Goal: Task Accomplishment & Management: Manage account settings

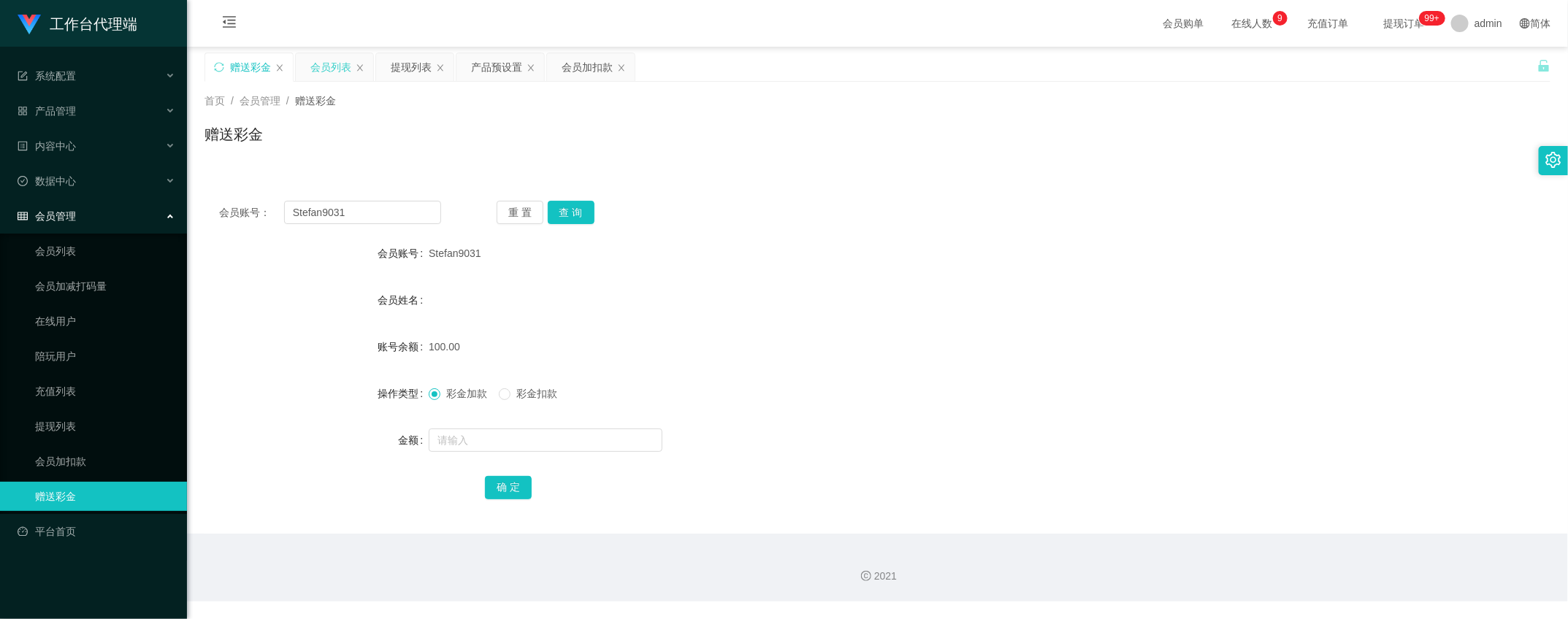
drag, startPoint x: 0, startPoint y: 0, endPoint x: 339, endPoint y: 74, distance: 347.0
click at [308, 67] on div "会员列表" at bounding box center [334, 68] width 77 height 28
drag, startPoint x: 417, startPoint y: 63, endPoint x: 448, endPoint y: 153, distance: 95.2
click at [417, 63] on div "提现列表" at bounding box center [410, 68] width 41 height 28
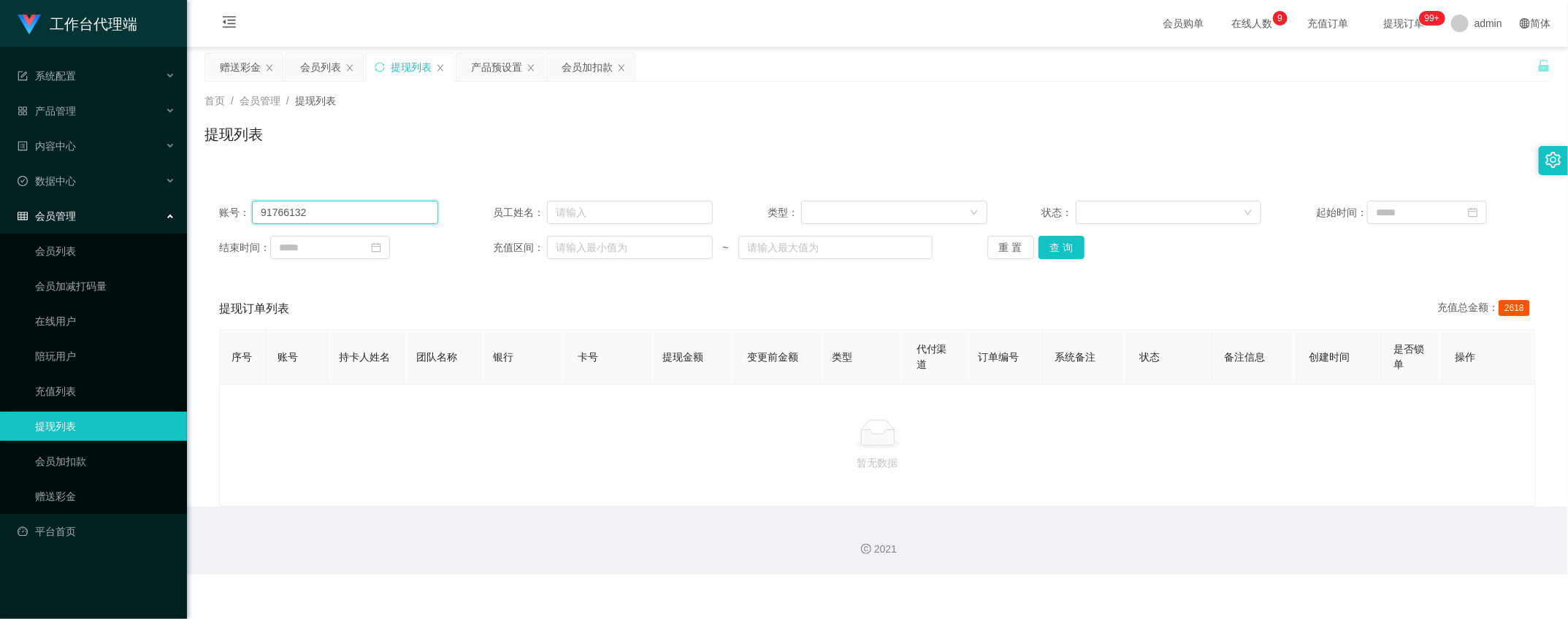
drag, startPoint x: 381, startPoint y: 212, endPoint x: 54, endPoint y: 129, distance: 337.4
click at [0, 189] on html "工作台代理端 系统配置 系统配置列表 管理员列表 管理员分组 systemPays 产品管理 产品列表 产品预设置 开奖记录 注单管理 即时注单 内容中心 数…" at bounding box center [784, 309] width 1568 height 619
paste input "Stefan9031"
type input "Stefan9031"
click at [1060, 243] on button "查 询" at bounding box center [1062, 247] width 47 height 23
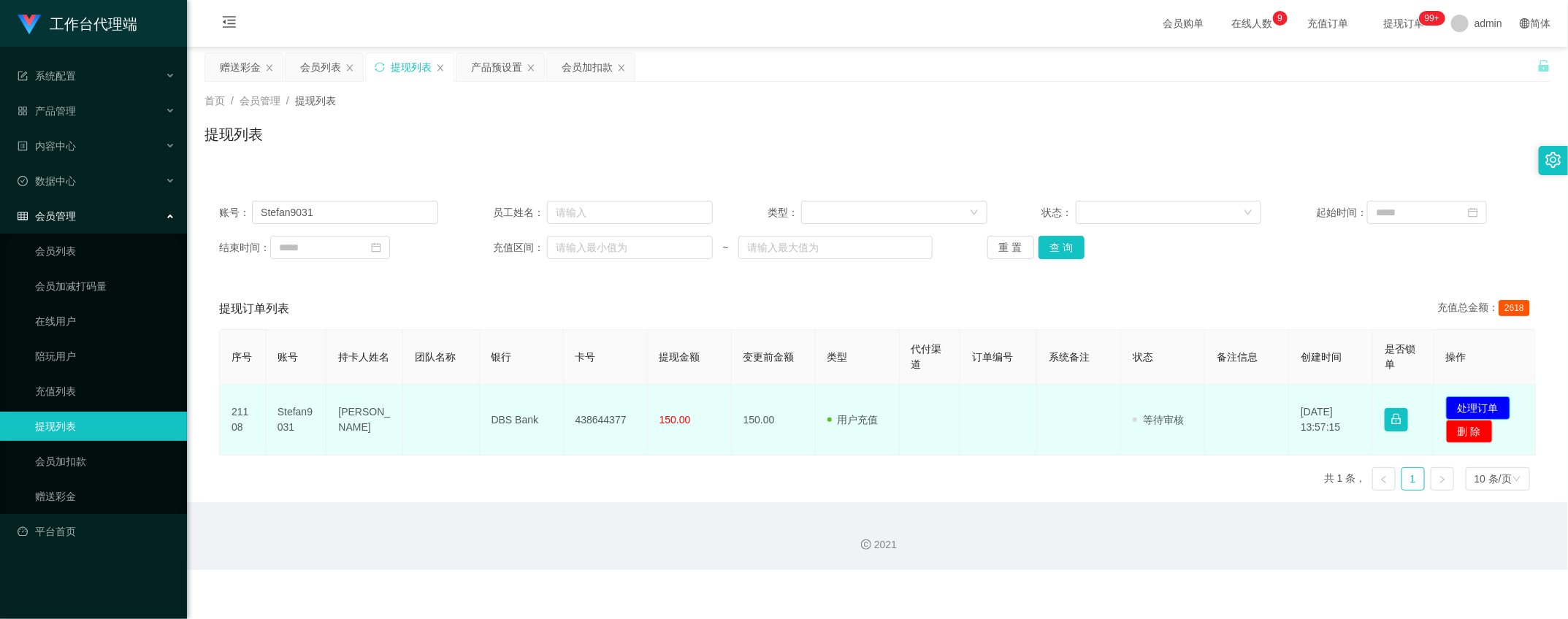
click at [1483, 404] on button "处理订单" at bounding box center [1478, 408] width 64 height 23
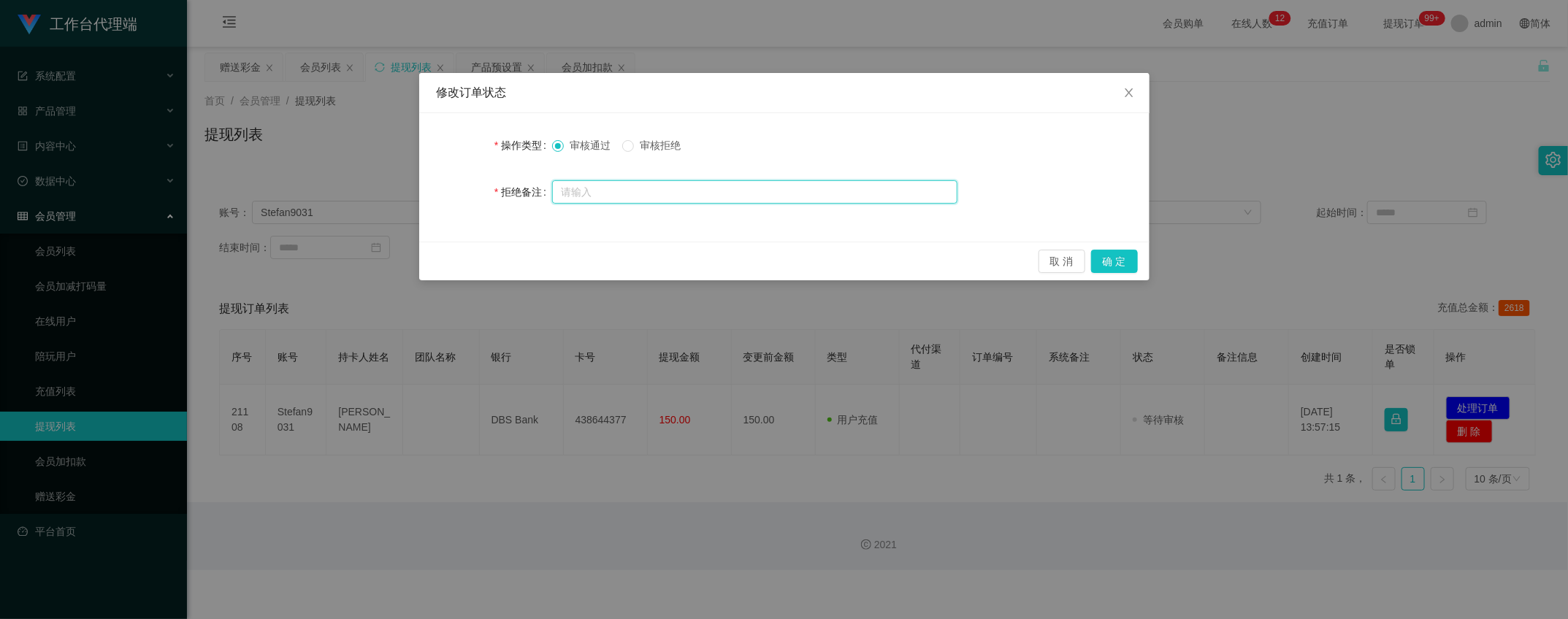
click at [813, 187] on input "text" at bounding box center [755, 191] width 405 height 23
click at [1111, 260] on button "确 定" at bounding box center [1114, 261] width 47 height 23
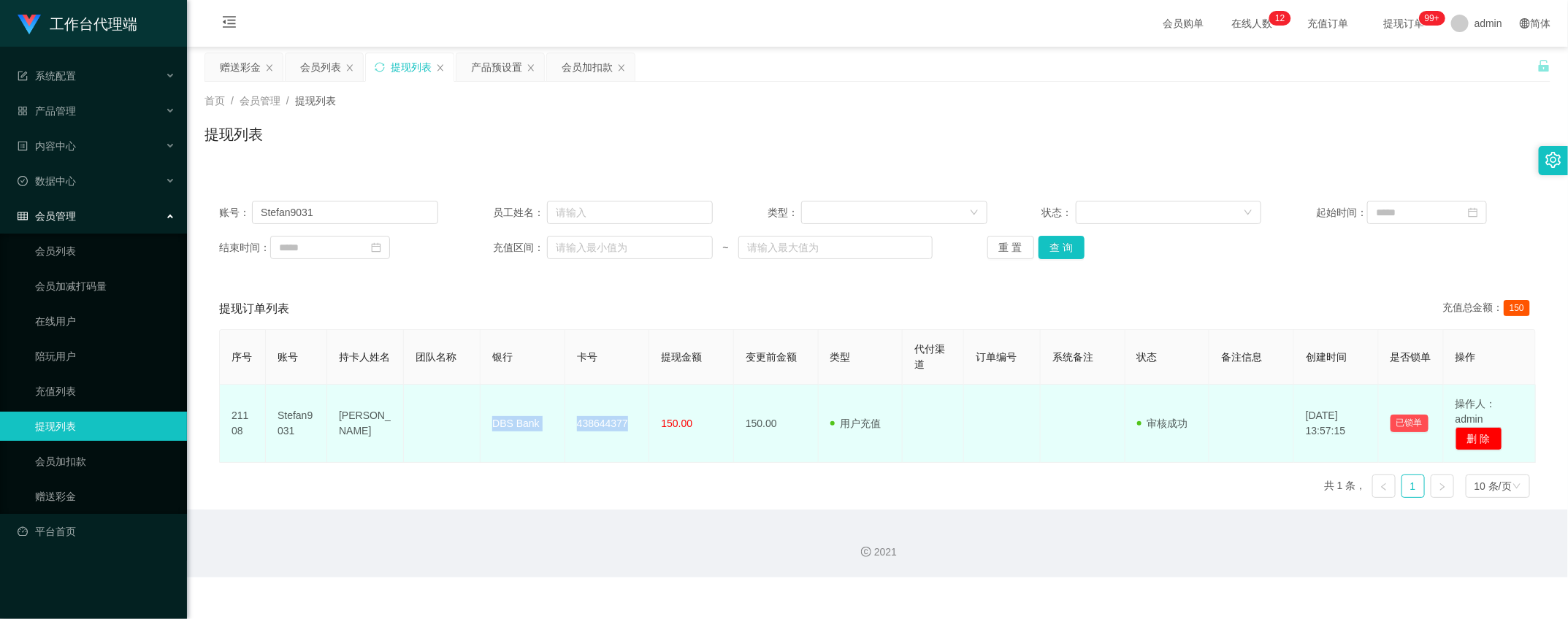
drag, startPoint x: 458, startPoint y: 432, endPoint x: 423, endPoint y: 414, distance: 39.4
click at [614, 438] on tr "21108 Stefan9031 [PERSON_NAME] DBS Bank 438644377 150.00 150.00 用户充值 人工扣款 审核驳回 …" at bounding box center [878, 424] width 1316 height 78
click at [321, 421] on td "Stefan9031" at bounding box center [296, 424] width 61 height 78
drag, startPoint x: 337, startPoint y: 429, endPoint x: 645, endPoint y: 432, distance: 308.0
click at [645, 432] on tr "21108 Stefan9031 [PERSON_NAME] DBS Bank 438644377 150.00 150.00 用户充值 人工扣款 审核驳回 …" at bounding box center [878, 424] width 1316 height 78
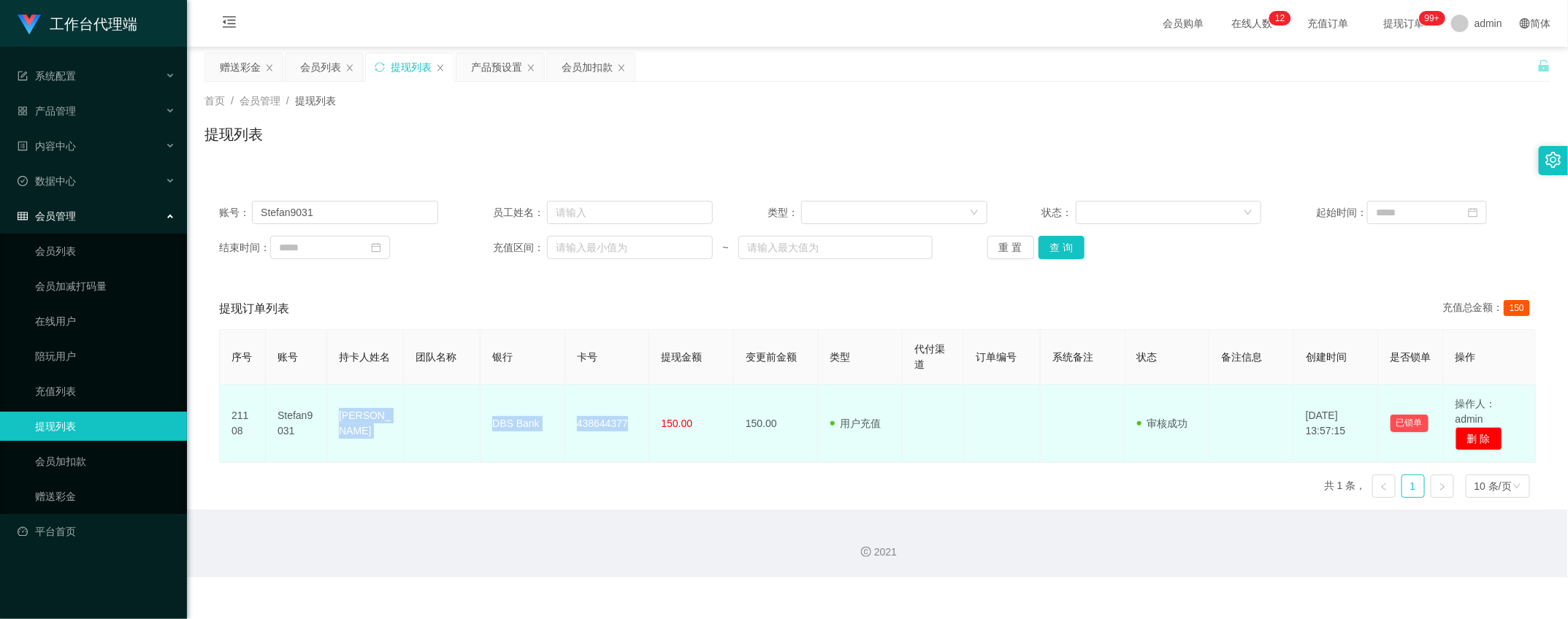
copy tr "[PERSON_NAME] DBS Bank 438644377"
drag, startPoint x: 272, startPoint y: 414, endPoint x: 297, endPoint y: 425, distance: 27.3
click at [297, 425] on td "Stefan9031" at bounding box center [296, 424] width 61 height 78
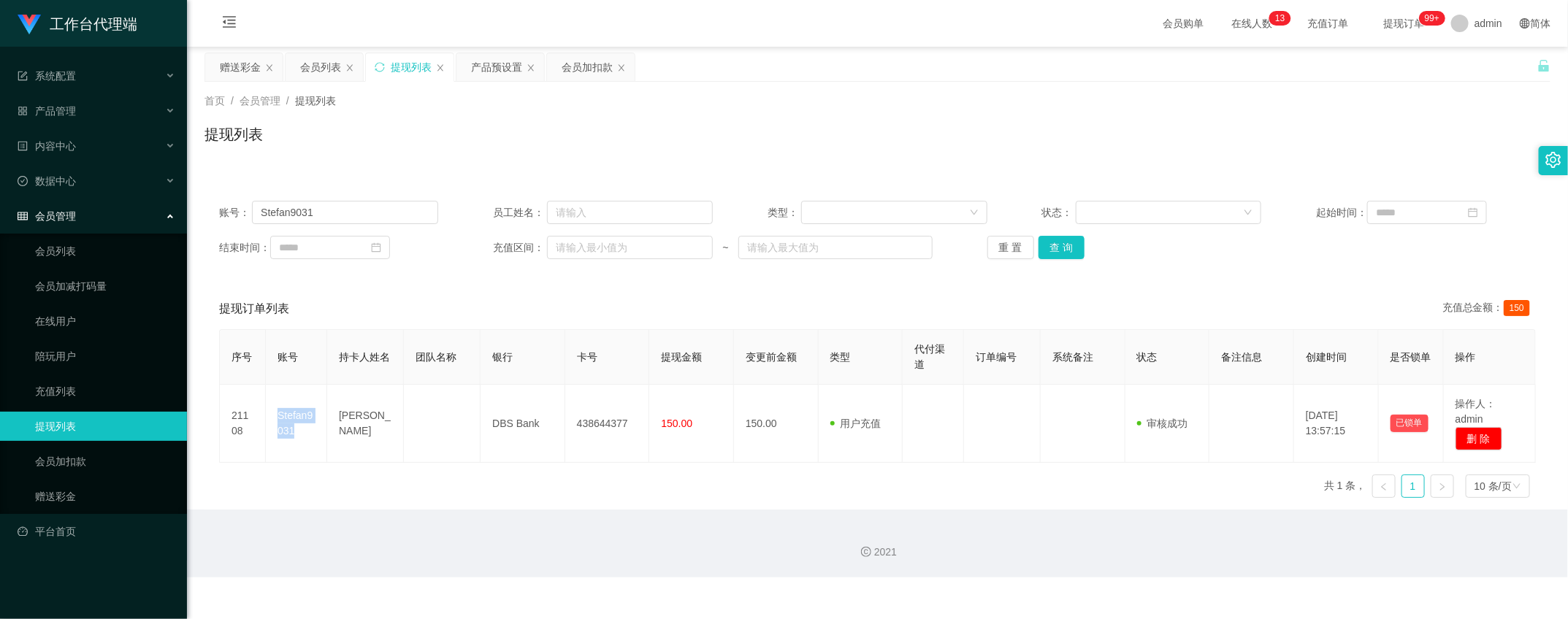
copy td "Stefan9031"
click at [490, 68] on div "产品预设置" at bounding box center [496, 68] width 51 height 28
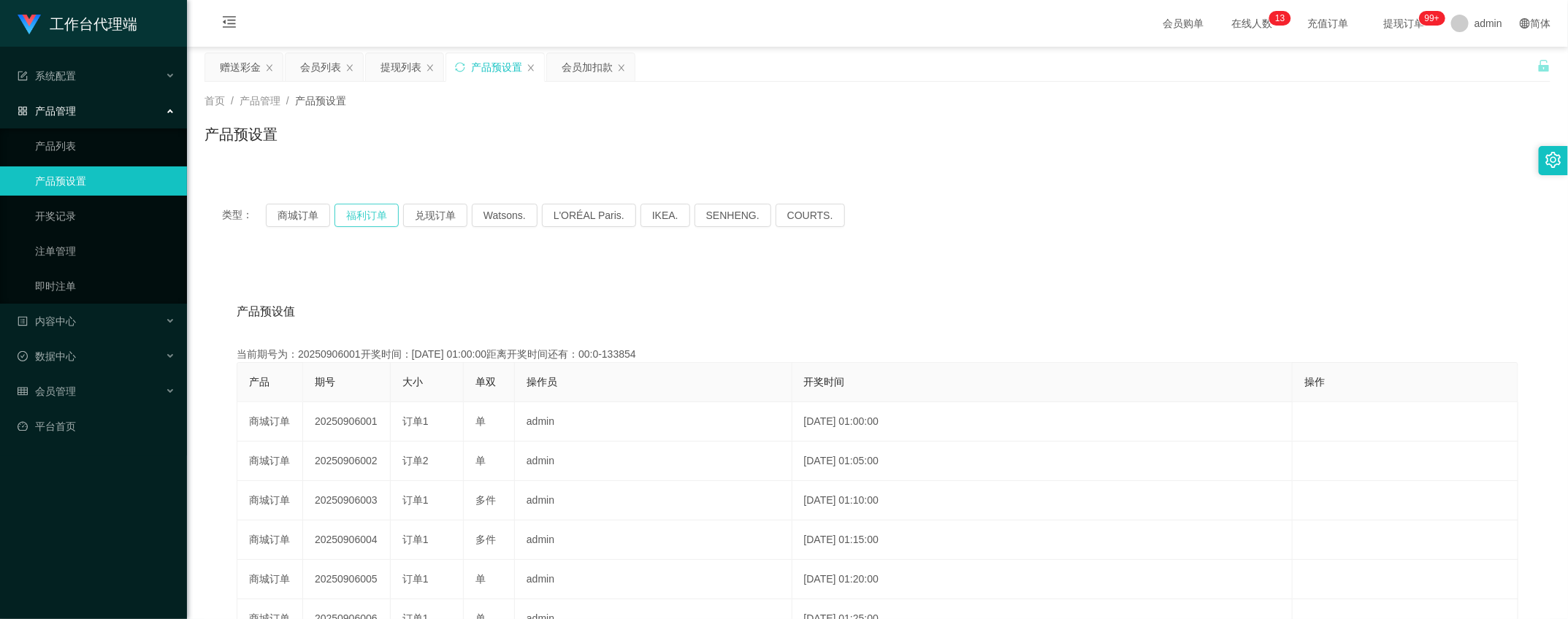
click at [376, 207] on button "福利订单" at bounding box center [366, 215] width 64 height 23
click at [484, 68] on div "产品预设置" at bounding box center [496, 68] width 51 height 28
click at [484, 61] on div "产品预设置" at bounding box center [496, 68] width 51 height 28
click at [584, 77] on div "会员加扣款" at bounding box center [587, 68] width 51 height 28
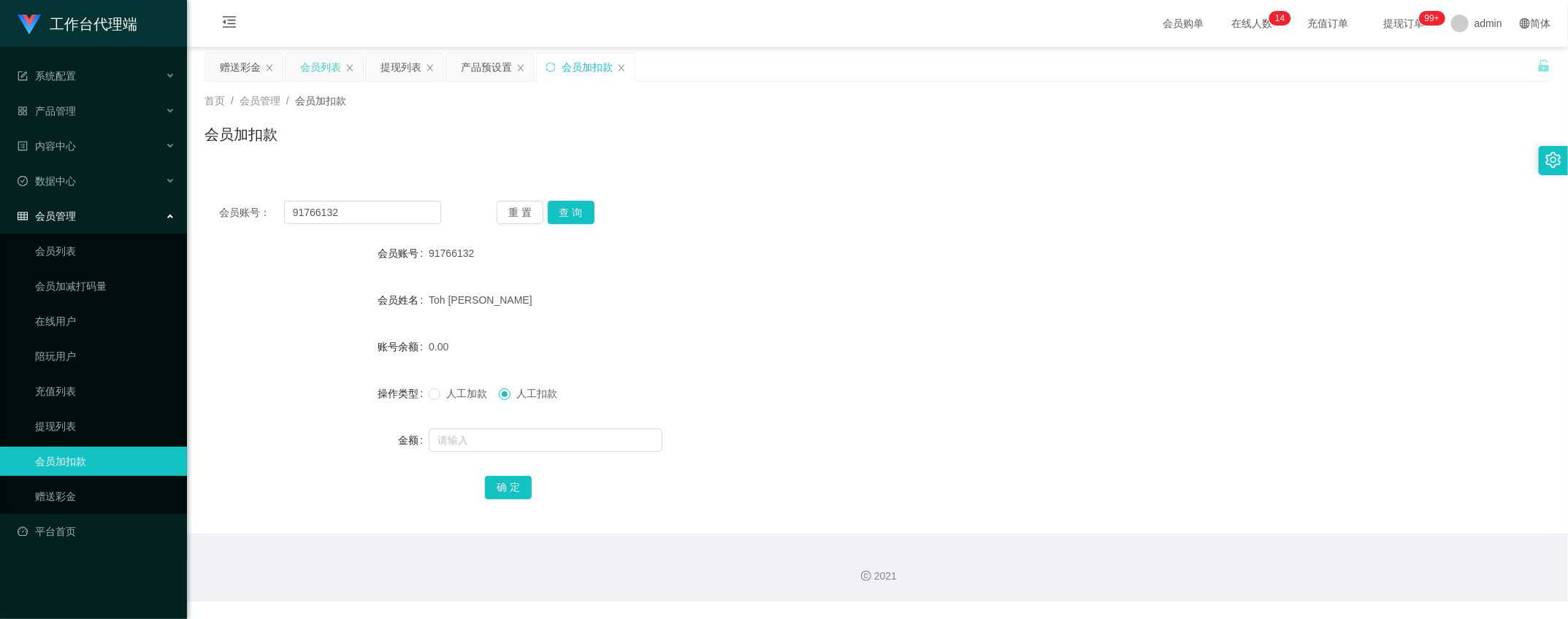
click at [314, 70] on div "会员列表" at bounding box center [320, 68] width 41 height 28
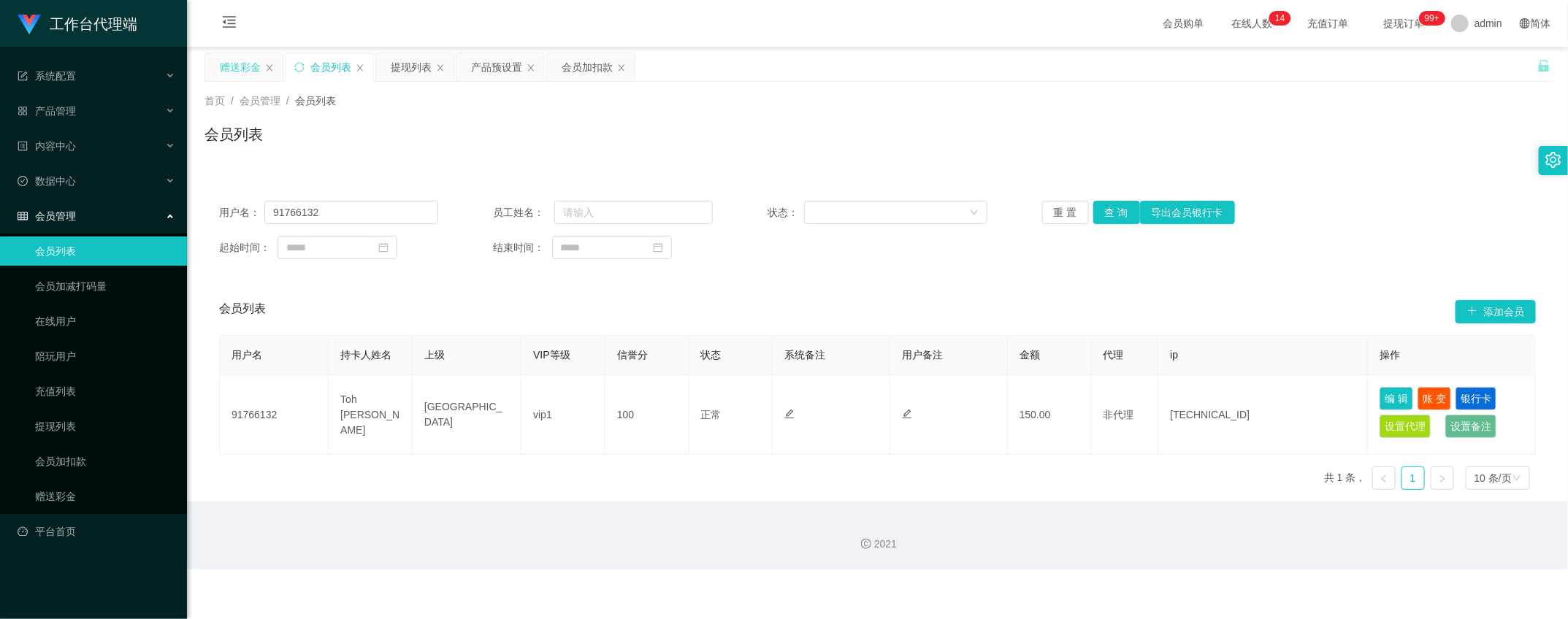
click at [248, 75] on div "赠送彩金" at bounding box center [240, 68] width 41 height 28
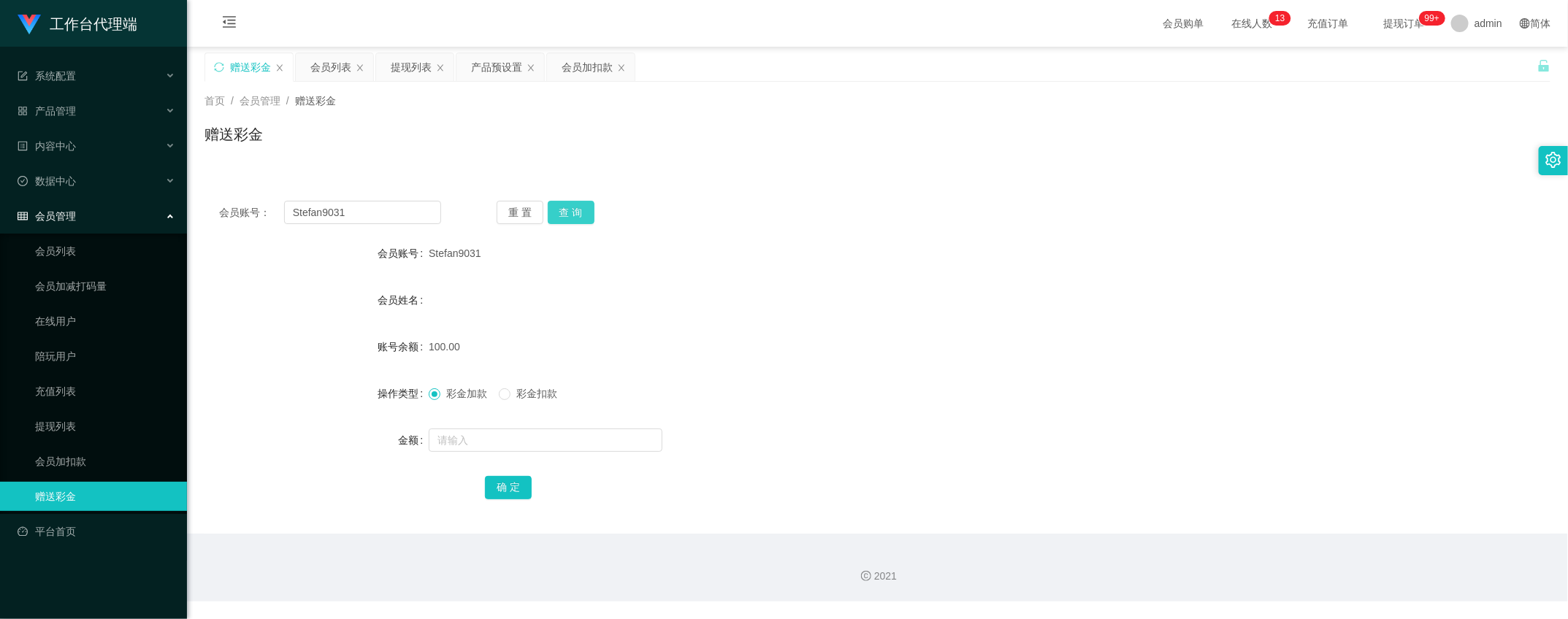
click at [564, 212] on button "查 询" at bounding box center [571, 212] width 47 height 23
